Goal: Go to known website: Access a specific website the user already knows

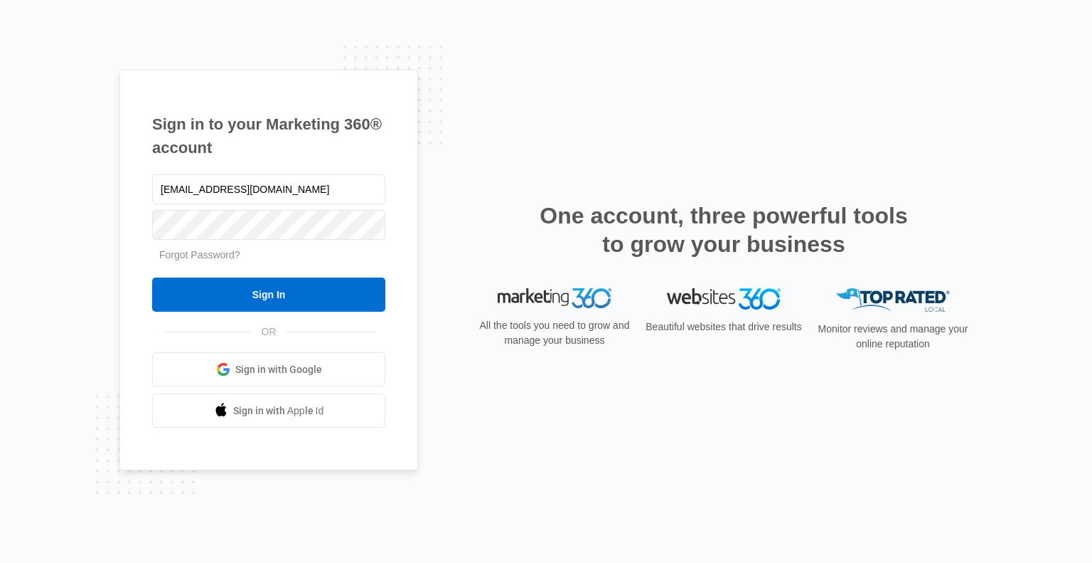
type input "[EMAIL_ADDRESS][DOMAIN_NAME]"
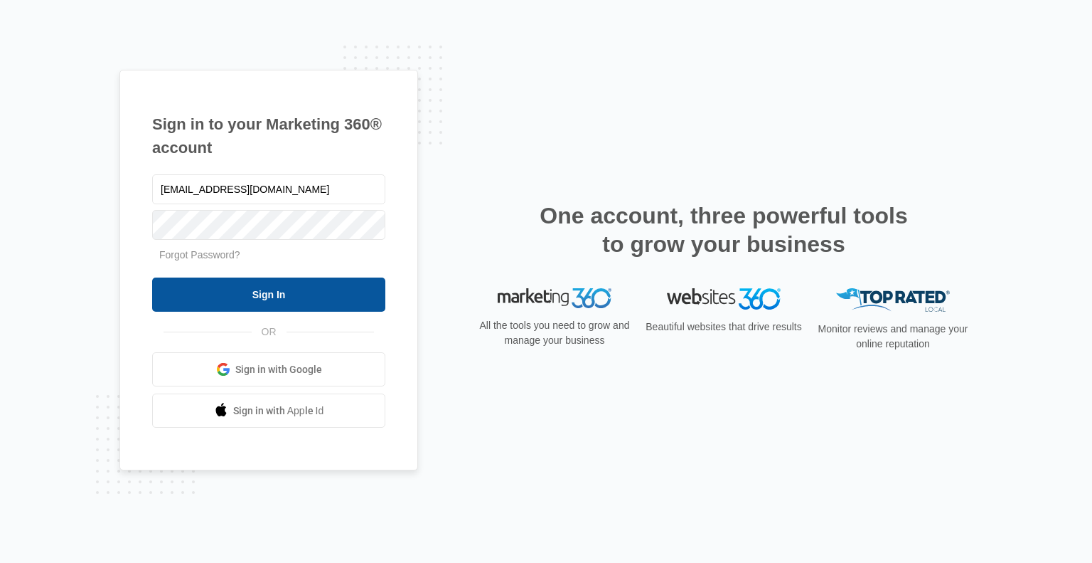
click at [269, 291] on input "Sign In" at bounding box center [268, 294] width 233 height 34
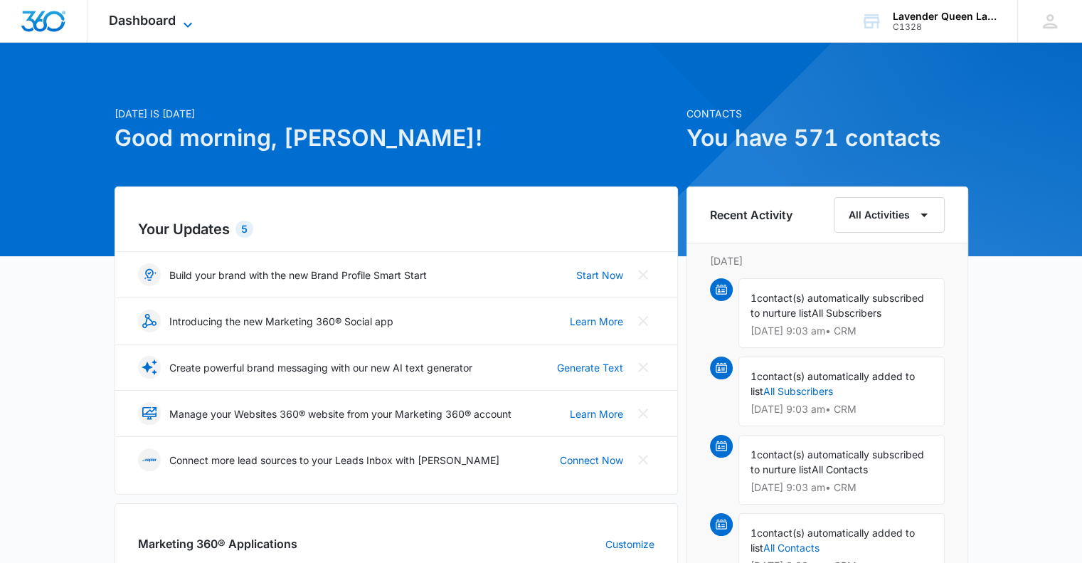
click at [191, 22] on icon at bounding box center [187, 24] width 17 height 17
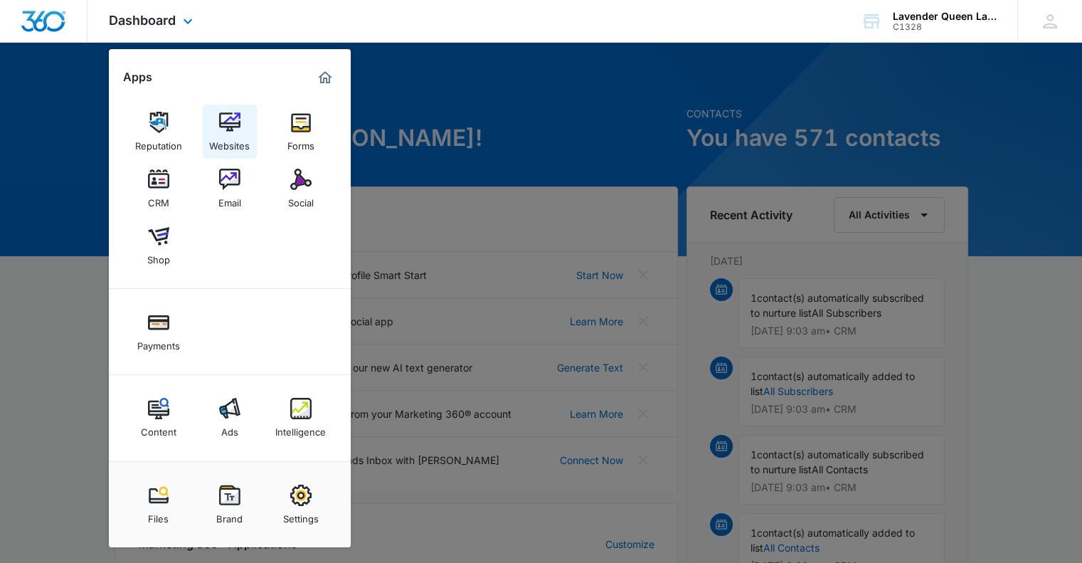
click at [236, 133] on div "Websites" at bounding box center [229, 142] width 41 height 18
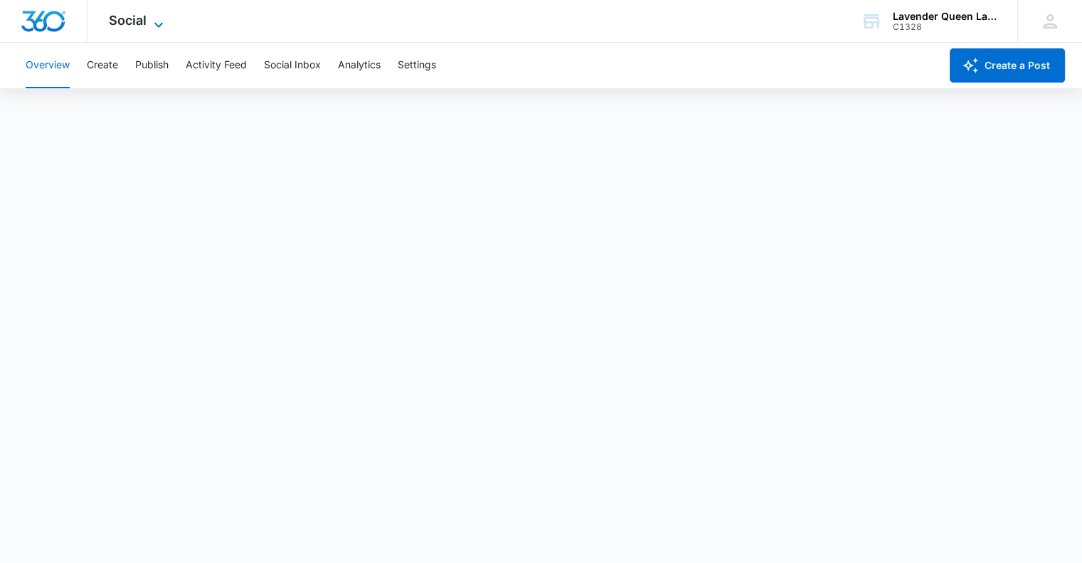
click at [158, 23] on icon at bounding box center [158, 24] width 17 height 17
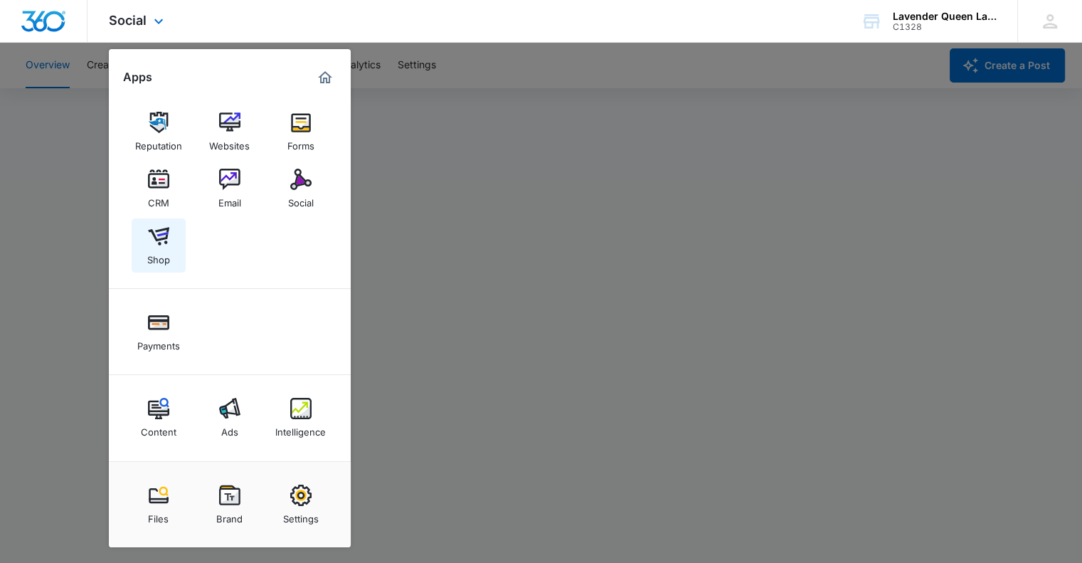
click at [158, 241] on img at bounding box center [158, 235] width 21 height 21
